Goal: Find specific page/section: Find specific page/section

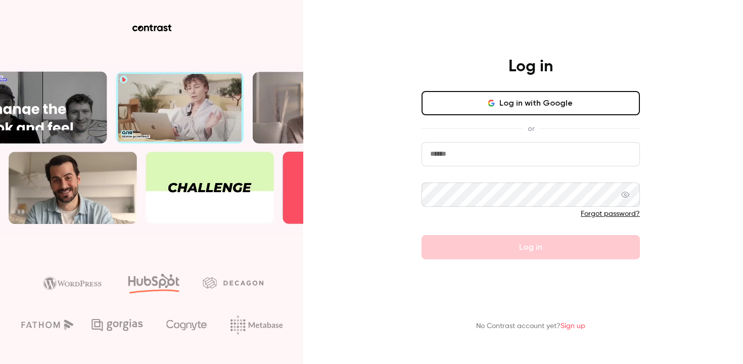
click at [489, 145] on input "email" at bounding box center [530, 154] width 218 height 24
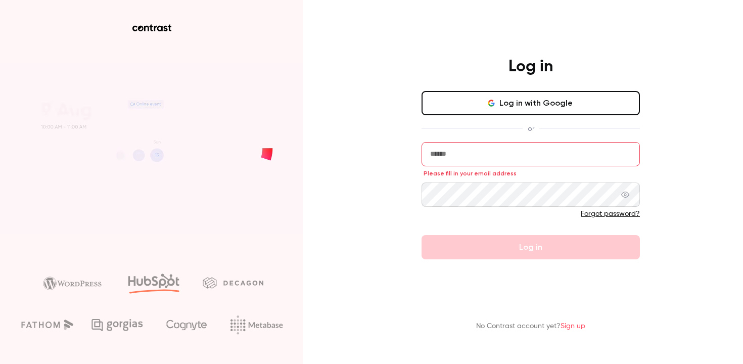
click at [529, 100] on button "Log in with Google" at bounding box center [530, 103] width 218 height 24
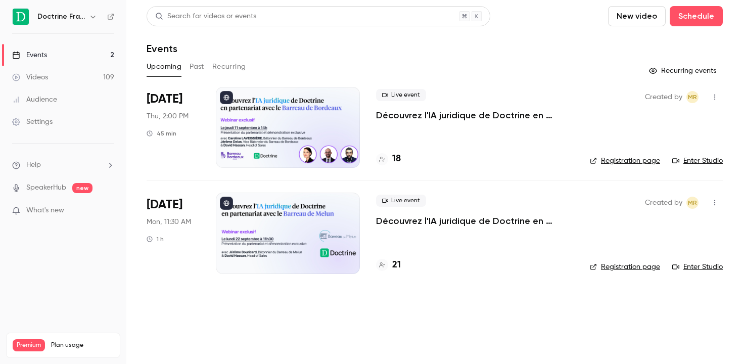
click at [58, 19] on h6 "Doctrine France" at bounding box center [60, 17] width 47 height 10
click at [92, 17] on icon "button" at bounding box center [92, 17] width 5 height 3
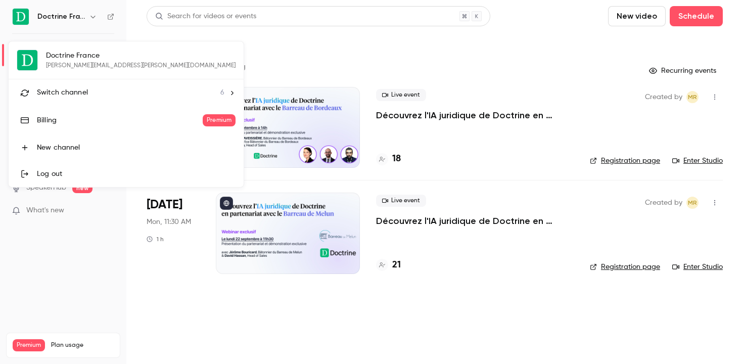
click at [70, 96] on span "Switch channel" at bounding box center [62, 92] width 51 height 11
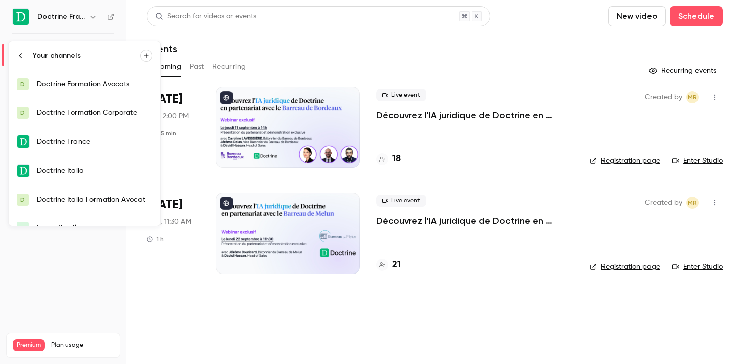
click at [71, 93] on link "D Doctrine Formation Avocats" at bounding box center [85, 84] width 152 height 28
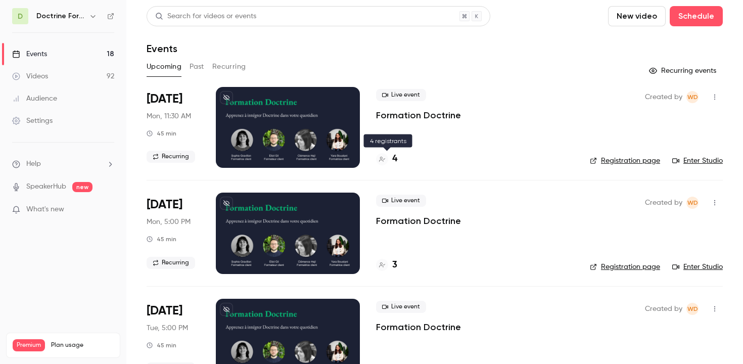
click at [396, 160] on h4 "4" at bounding box center [394, 159] width 5 height 14
click at [701, 160] on link "Enter Studio" at bounding box center [697, 161] width 51 height 10
